Goal: Information Seeking & Learning: Learn about a topic

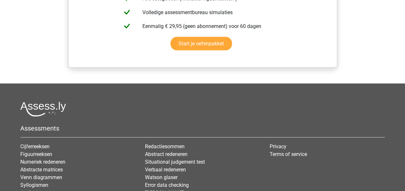
scroll to position [685, 0]
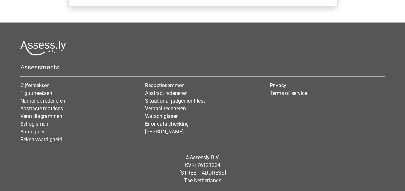
click at [169, 90] on link "Abstract redeneren" at bounding box center [166, 93] width 43 height 6
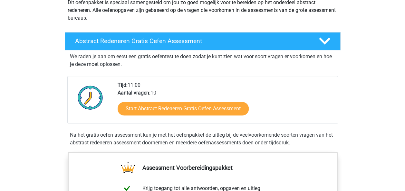
scroll to position [97, 0]
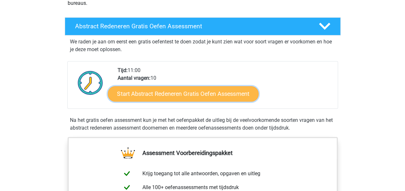
click at [197, 90] on link "Start Abstract Redeneren Gratis Oefen Assessment" at bounding box center [183, 93] width 151 height 15
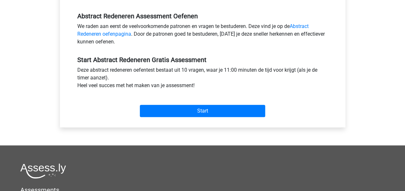
scroll to position [258, 0]
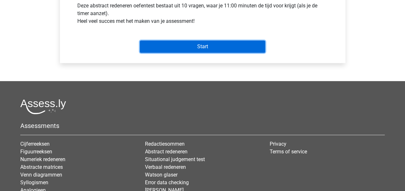
click at [205, 47] on input "Start" at bounding box center [202, 47] width 125 height 12
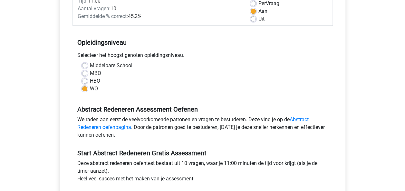
scroll to position [32, 0]
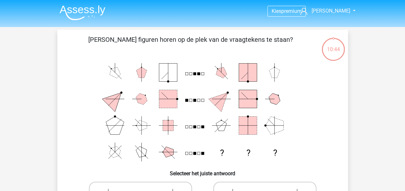
scroll to position [97, 0]
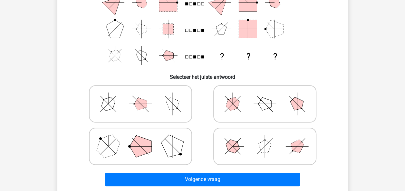
click at [264, 143] on polygon at bounding box center [264, 146] width 13 height 13
click at [265, 139] on input "radio" at bounding box center [267, 136] width 4 height 4
radio input "true"
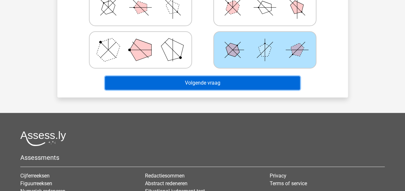
click at [212, 86] on button "Volgende vraag" at bounding box center [202, 83] width 195 height 14
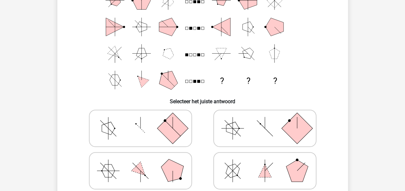
scroll to position [94, 0]
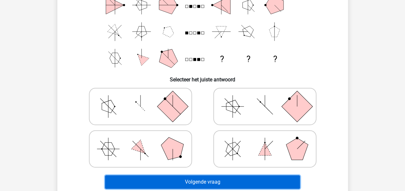
click at [209, 180] on button "Volgende vraag" at bounding box center [202, 183] width 195 height 14
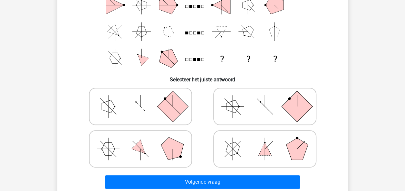
click at [180, 99] on rect at bounding box center [172, 106] width 31 height 31
click at [145, 99] on input "radio" at bounding box center [142, 96] width 4 height 4
radio input "true"
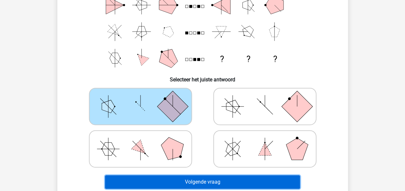
click at [213, 186] on button "Volgende vraag" at bounding box center [202, 183] width 195 height 14
click at [213, 184] on button "Volgende vraag" at bounding box center [202, 183] width 195 height 14
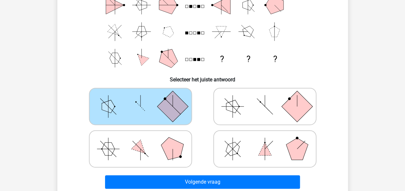
click at [235, 115] on icon at bounding box center [265, 107] width 97 height 32
click at [265, 99] on input "radio" at bounding box center [267, 96] width 4 height 4
radio input "true"
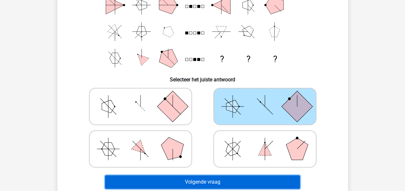
click at [226, 176] on button "Volgende vraag" at bounding box center [202, 183] width 195 height 14
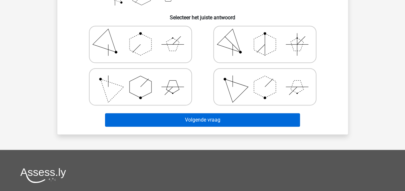
scroll to position [191, 0]
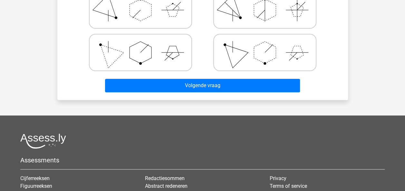
click at [232, 53] on icon at bounding box center [265, 52] width 97 height 32
click at [265, 44] on input "radio" at bounding box center [267, 42] width 4 height 4
radio input "true"
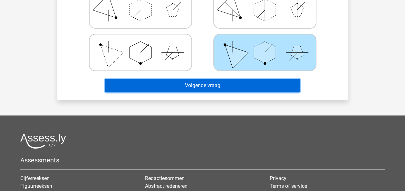
click at [229, 88] on button "Volgende vraag" at bounding box center [202, 86] width 195 height 14
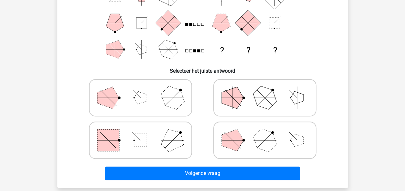
scroll to position [126, 0]
